Goal: Information Seeking & Learning: Learn about a topic

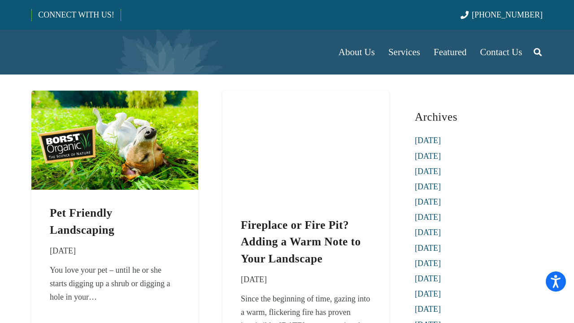
scroll to position [45, 0]
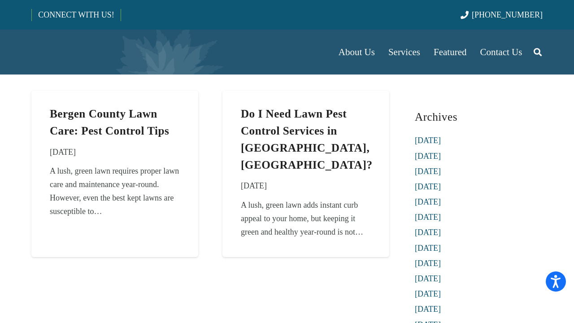
scroll to position [45, 0]
